Goal: Find specific page/section: Find specific page/section

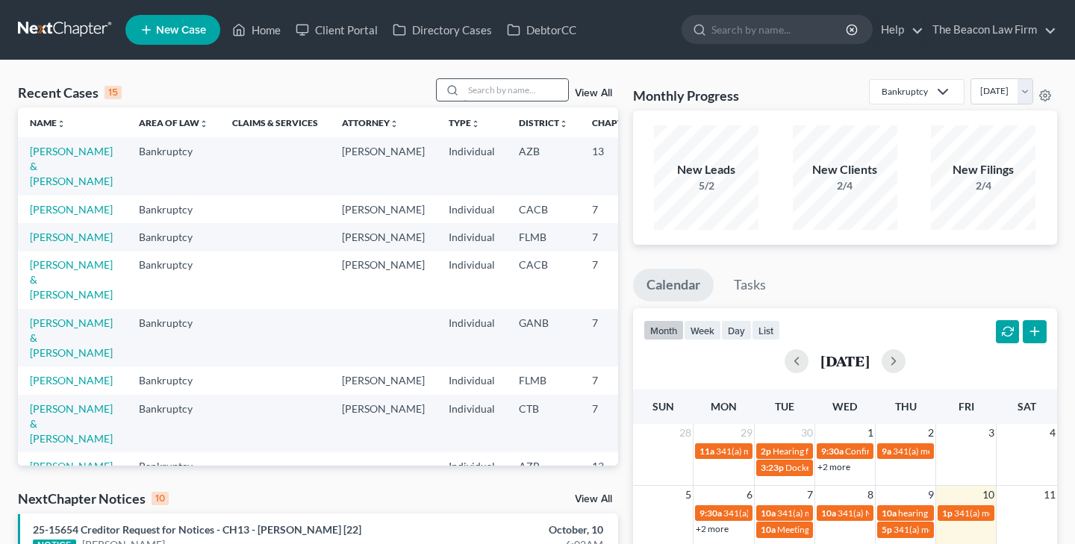
click at [478, 90] on input "search" at bounding box center [515, 90] width 104 height 22
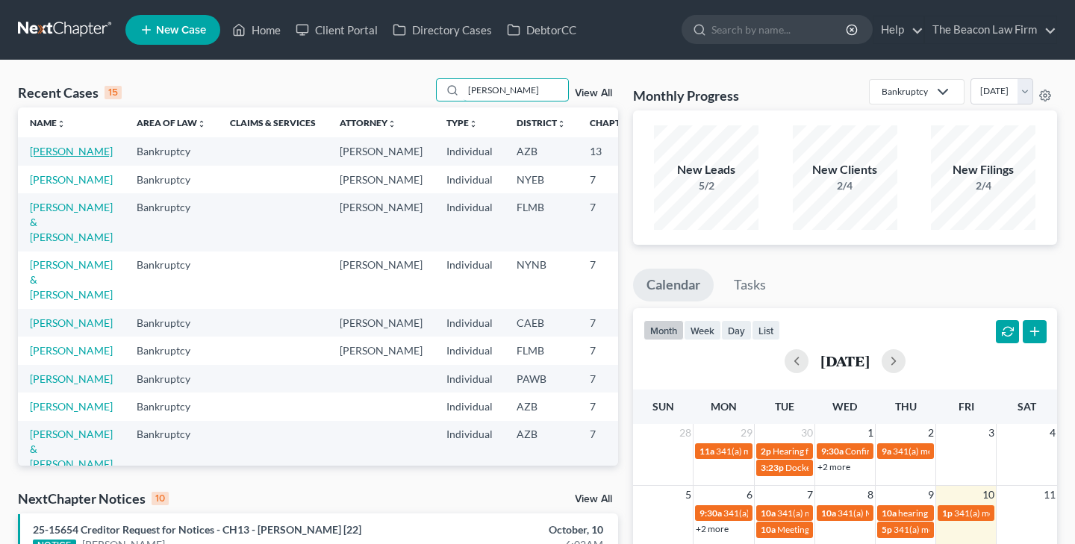
type input "[PERSON_NAME]"
click at [50, 153] on link "[PERSON_NAME]" at bounding box center [71, 151] width 83 height 13
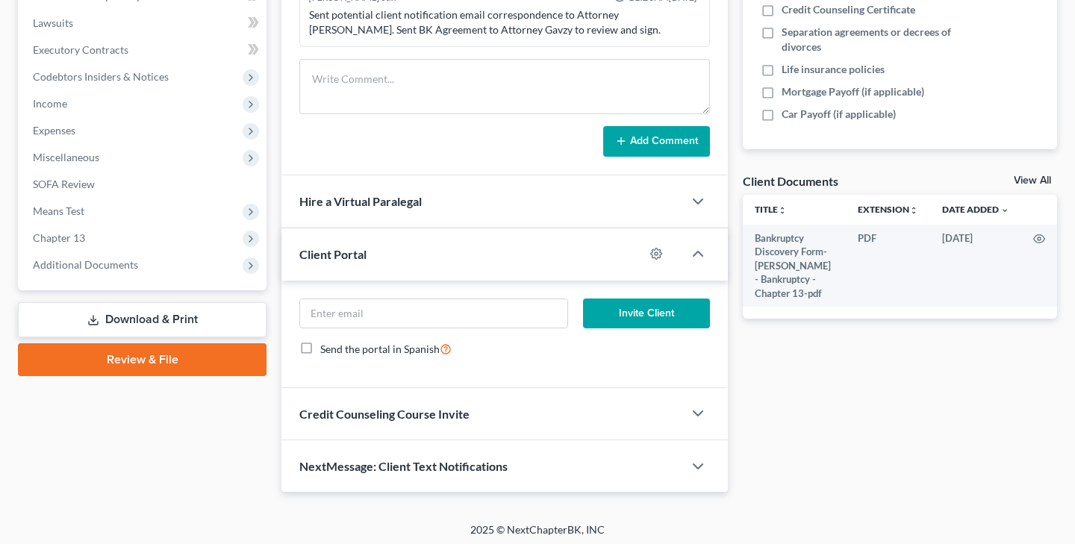
scroll to position [392, 0]
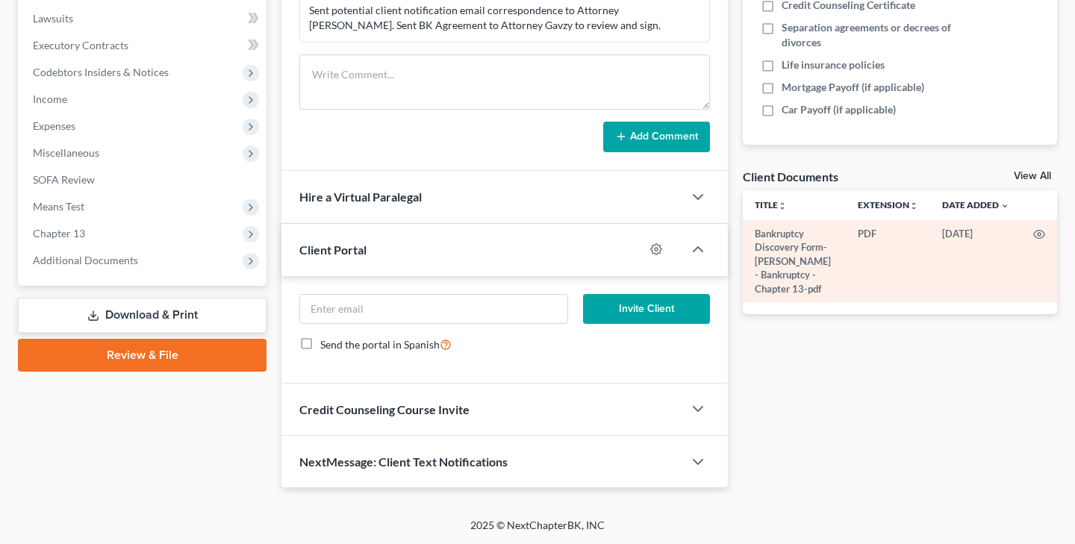
click at [781, 260] on td "Bankruptcy Discovery Form-[PERSON_NAME] - Bankruptcy - Chapter 13-pdf" at bounding box center [793, 261] width 103 height 82
click at [1040, 231] on icon "button" at bounding box center [1039, 235] width 11 height 8
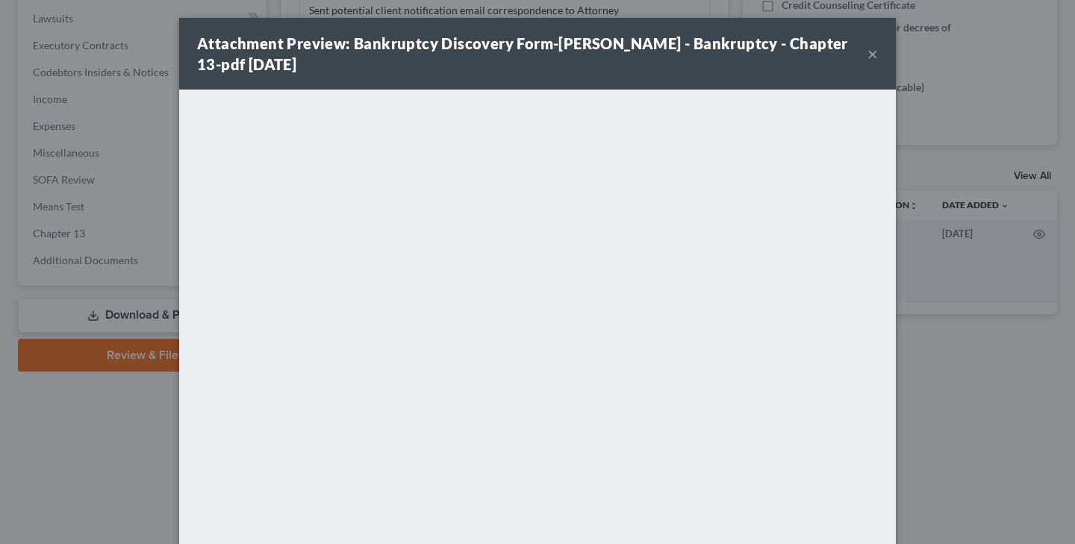
click at [874, 49] on button "×" at bounding box center [872, 54] width 10 height 18
